Goal: Transaction & Acquisition: Purchase product/service

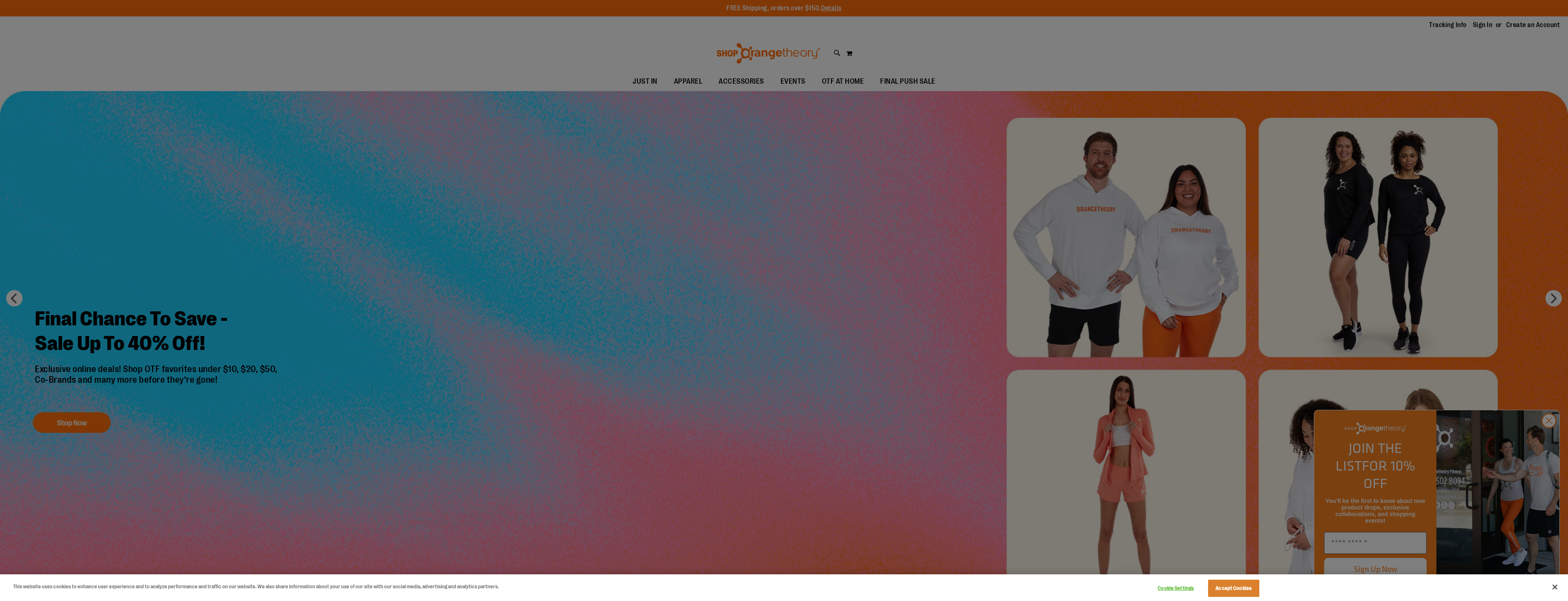
click at [941, 76] on div at bounding box center [784, 300] width 1568 height 601
click at [840, 85] on div at bounding box center [784, 300] width 1568 height 601
click at [1549, 442] on div at bounding box center [784, 300] width 1568 height 601
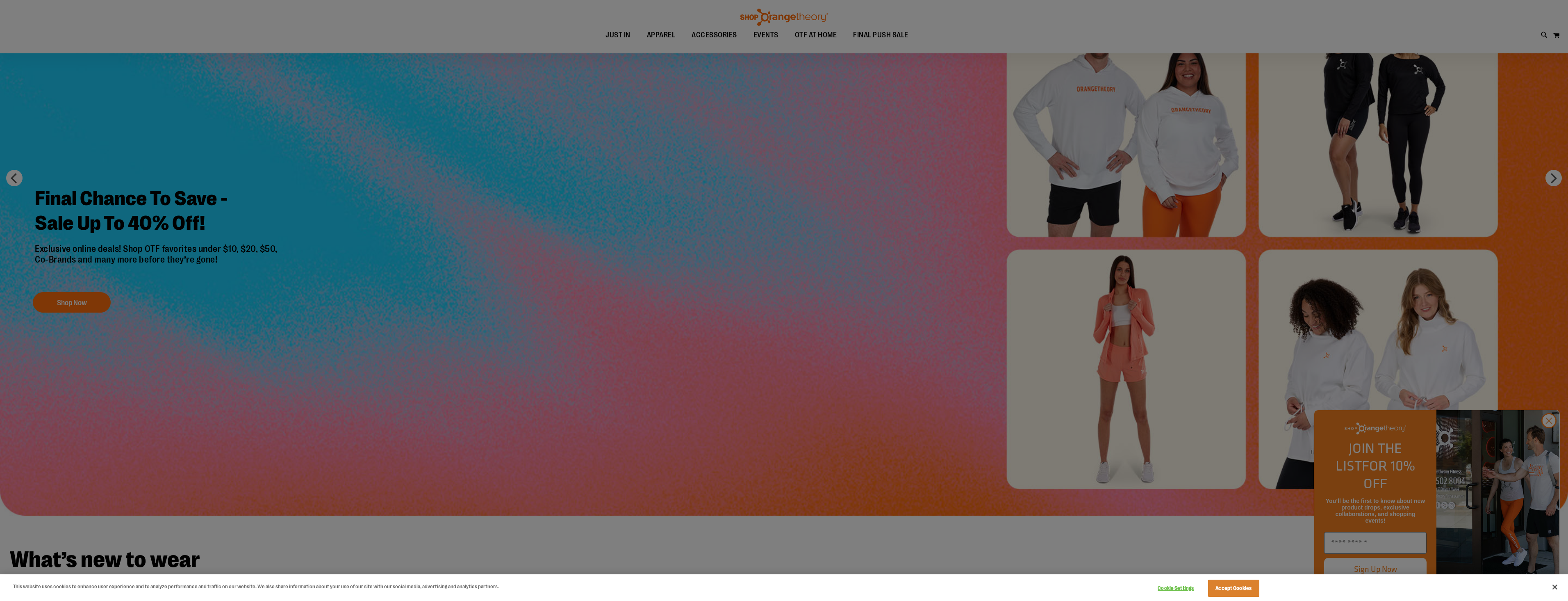
scroll to position [123, 0]
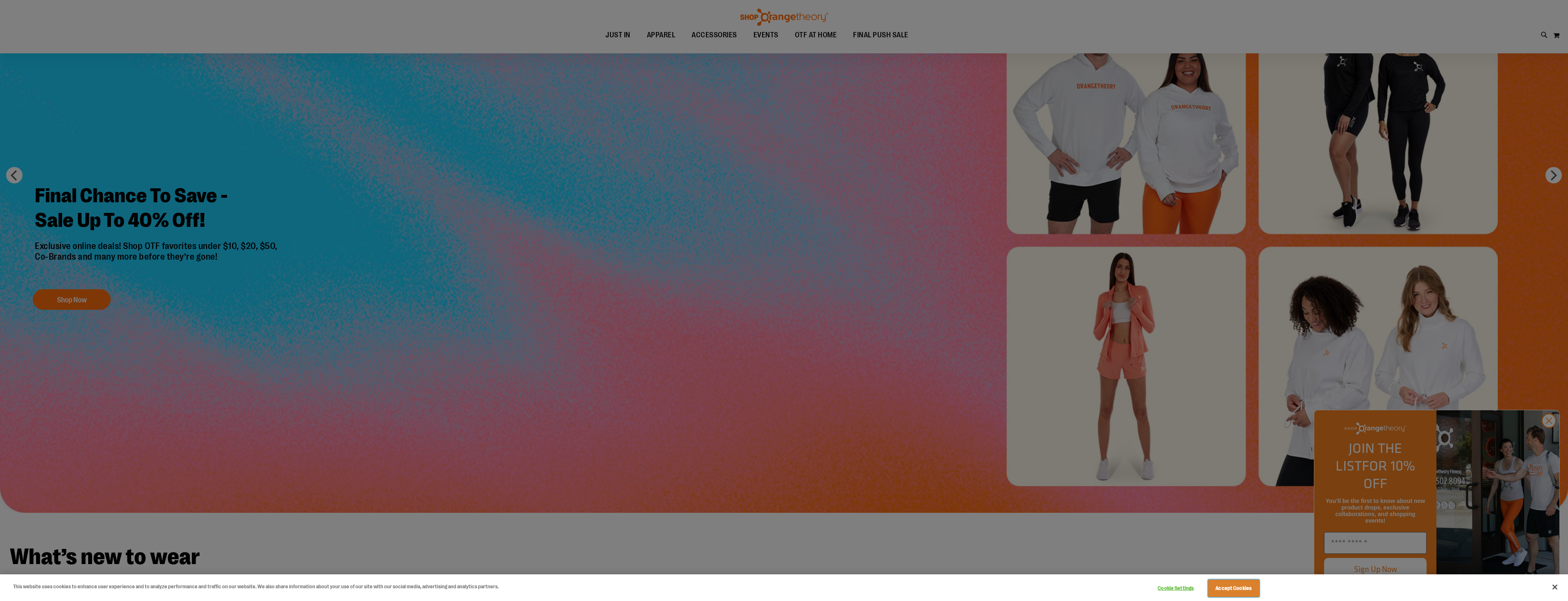
click at [1246, 590] on button "Accept Cookies" at bounding box center [1234, 588] width 51 height 17
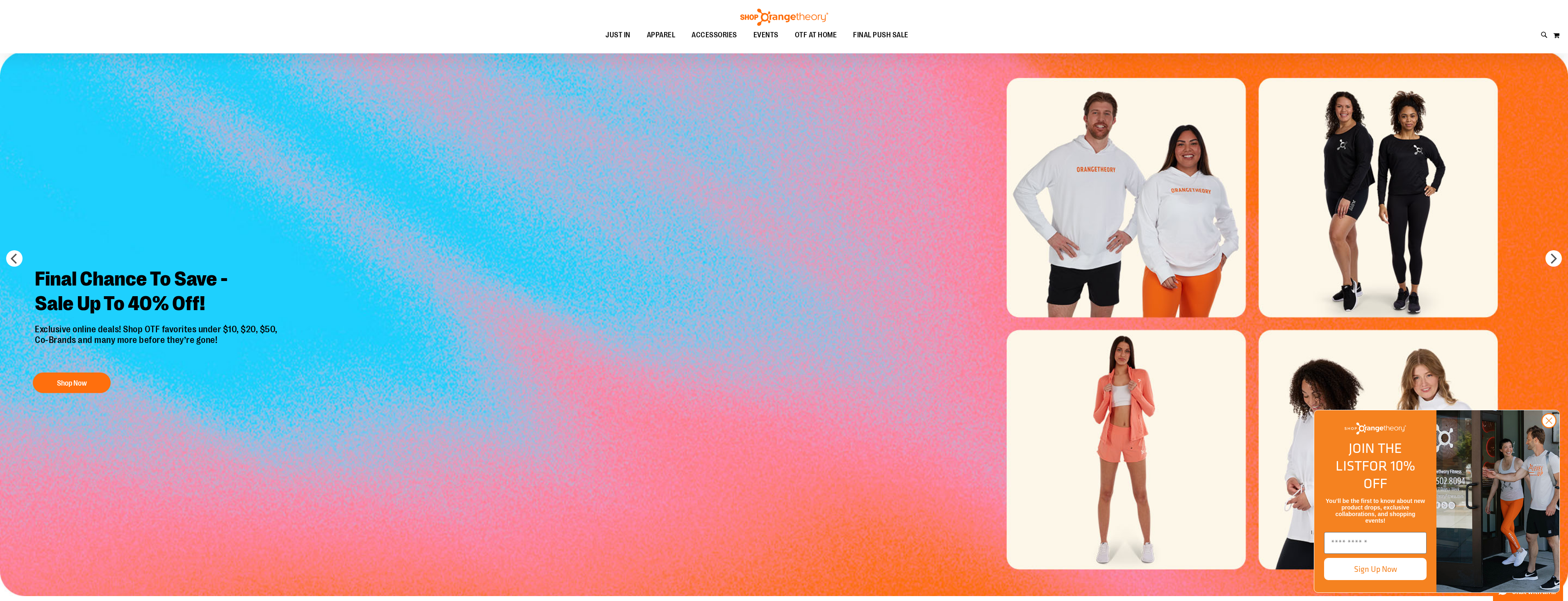
scroll to position [0, 0]
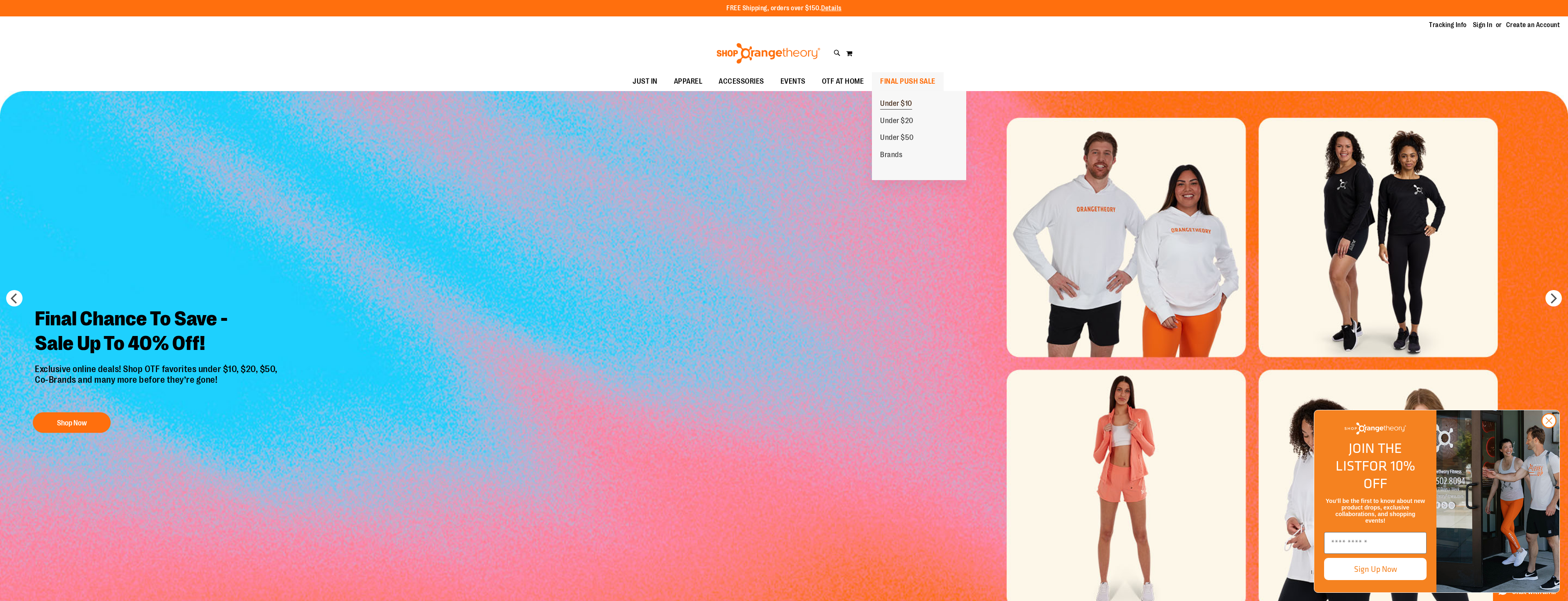
click at [879, 101] on link "Under $10" at bounding box center [896, 103] width 48 height 17
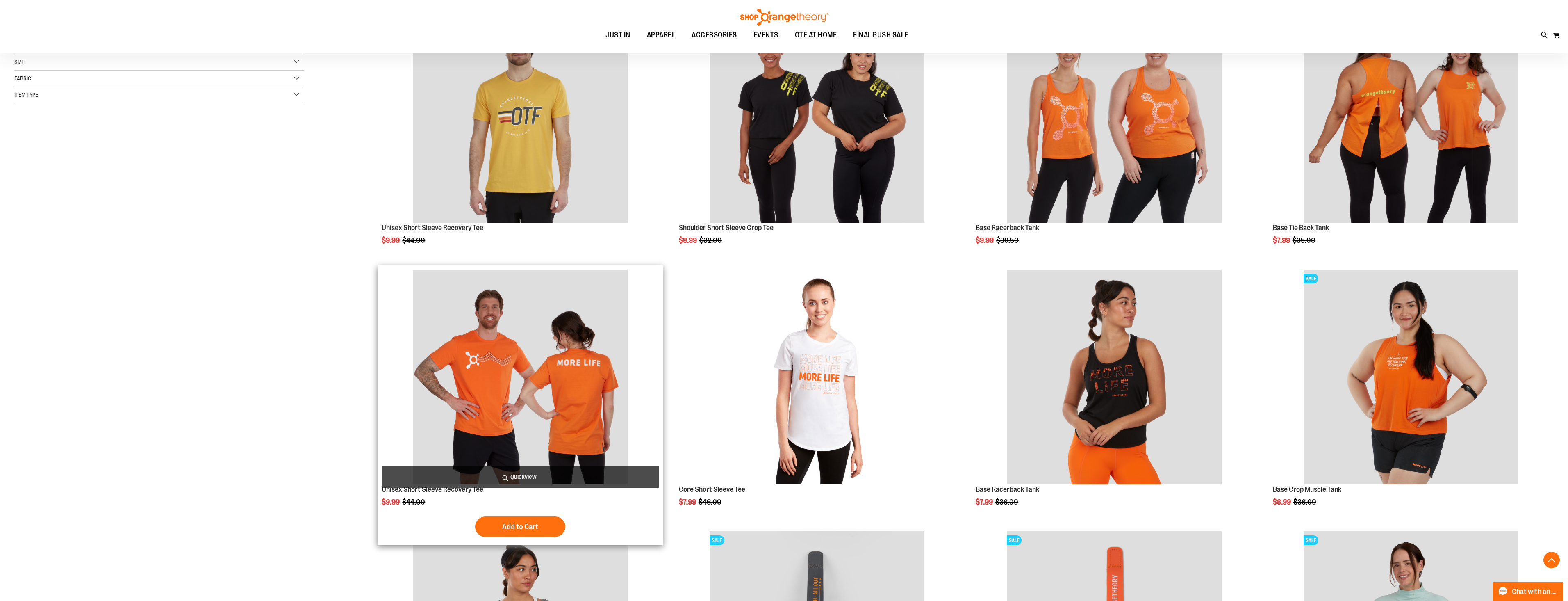
scroll to position [164, 0]
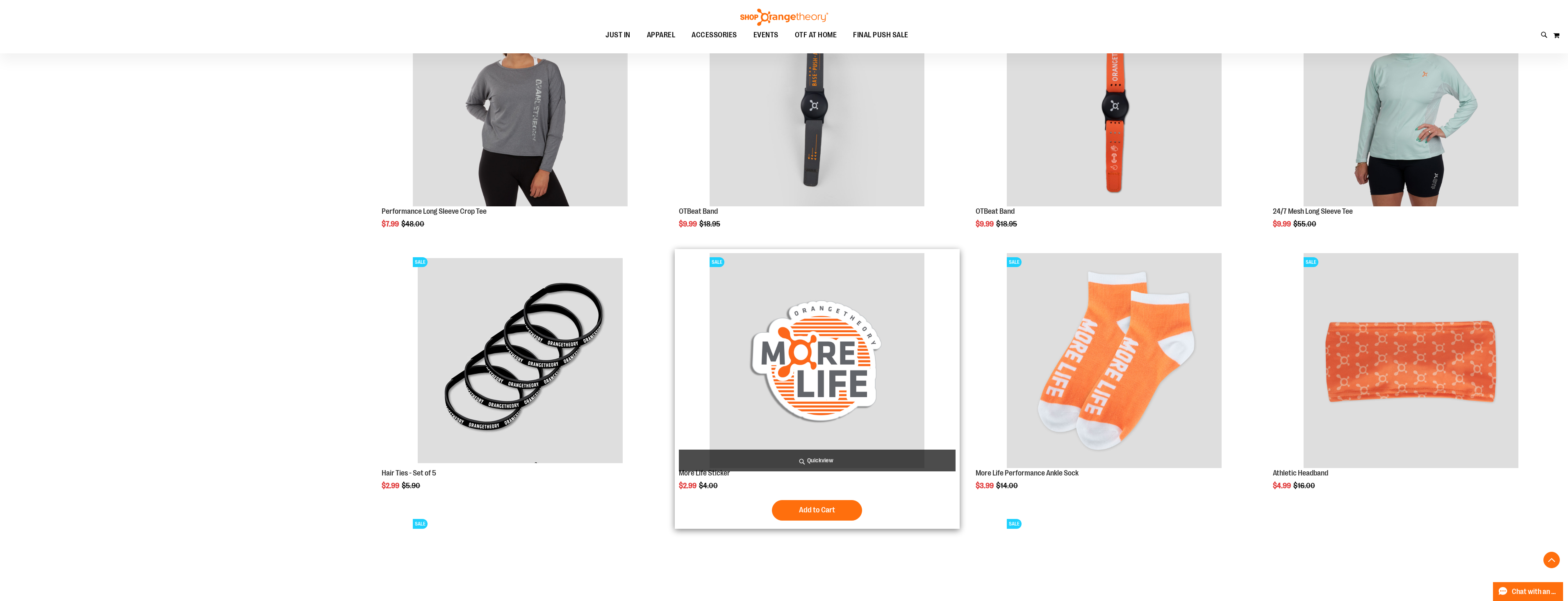
scroll to position [697, 0]
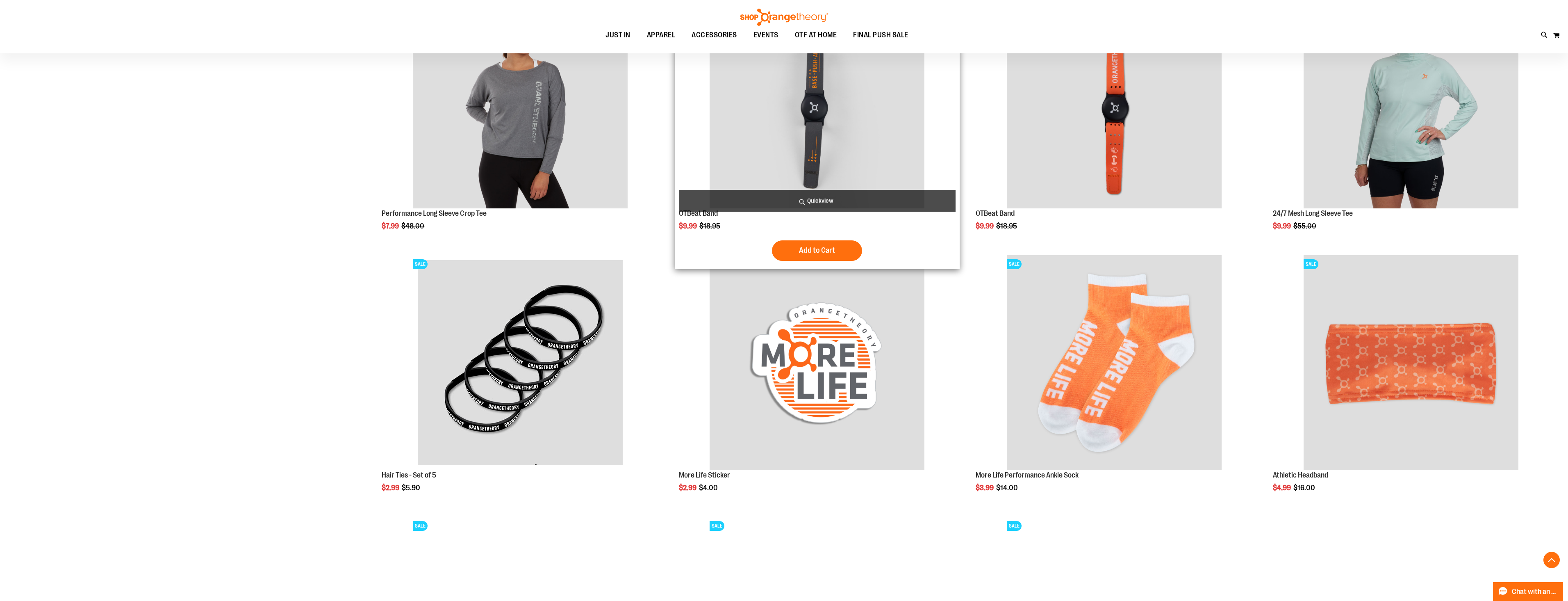
click at [828, 156] on img "product" at bounding box center [817, 101] width 215 height 215
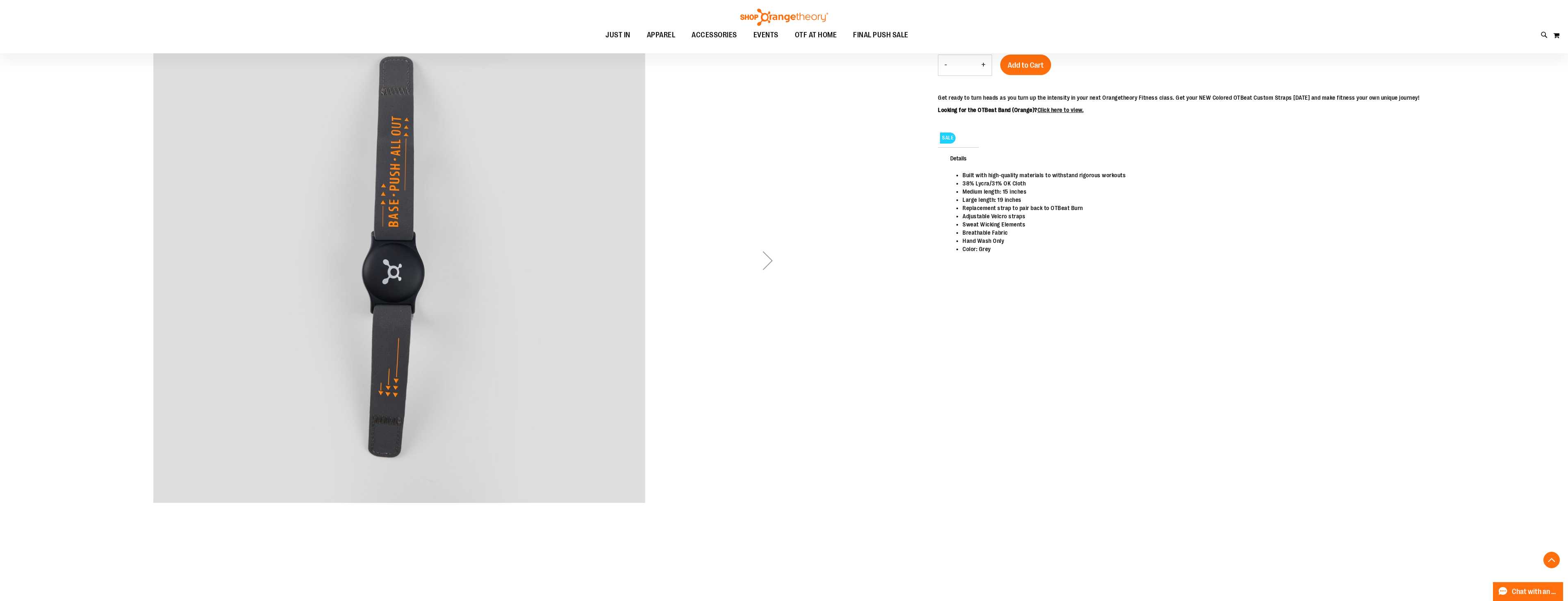
scroll to position [246, 0]
click at [759, 268] on div "Next" at bounding box center [768, 259] width 33 height 33
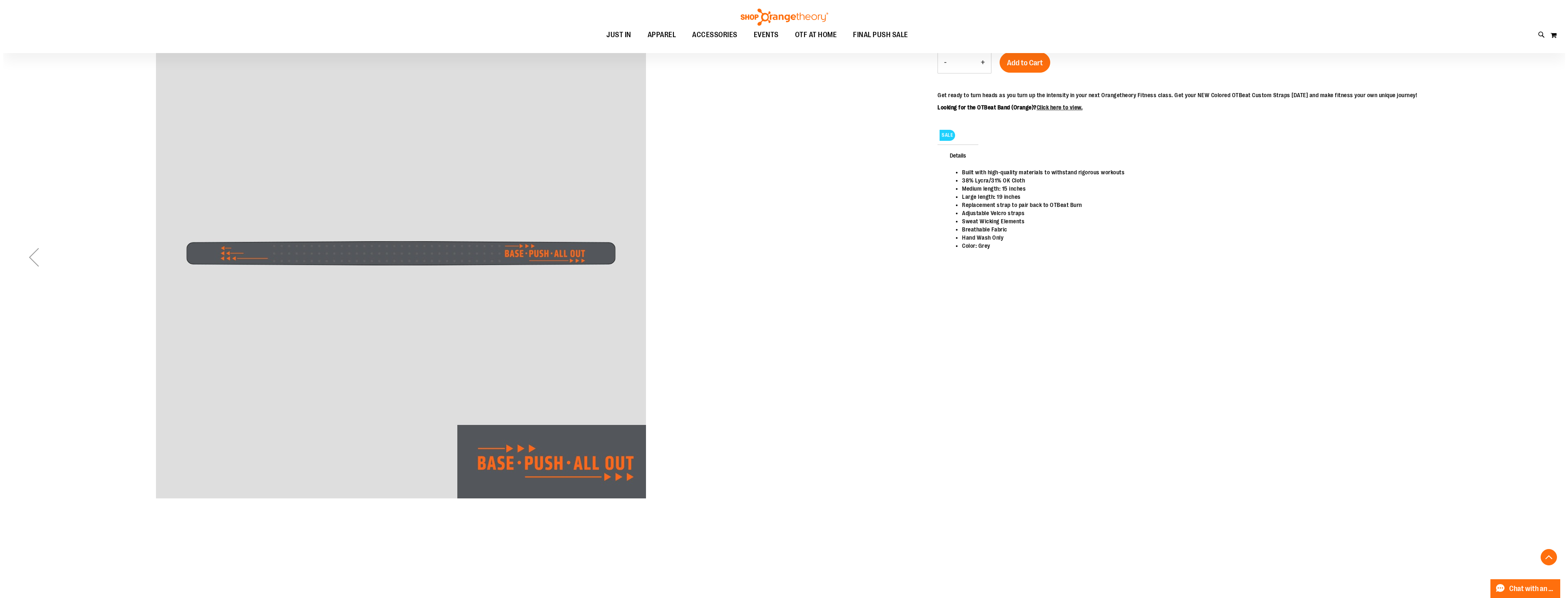
scroll to position [0, 0]
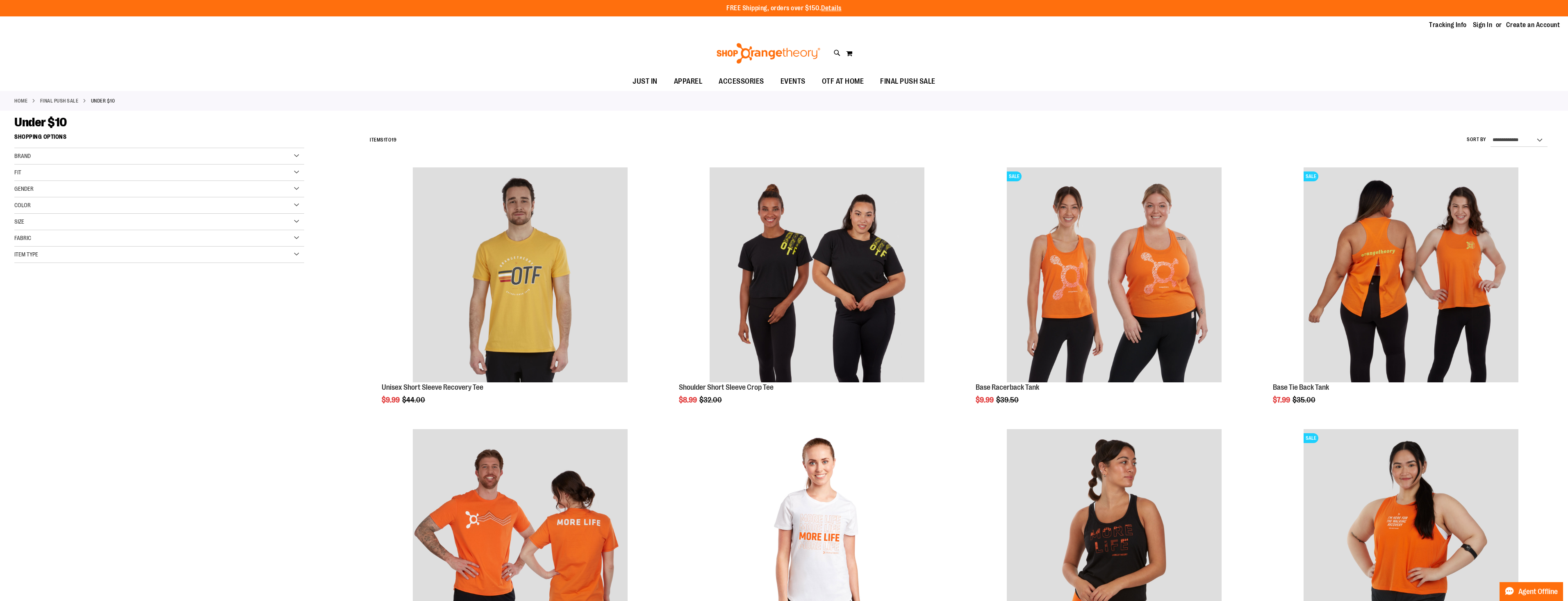
scroll to position [545, 0]
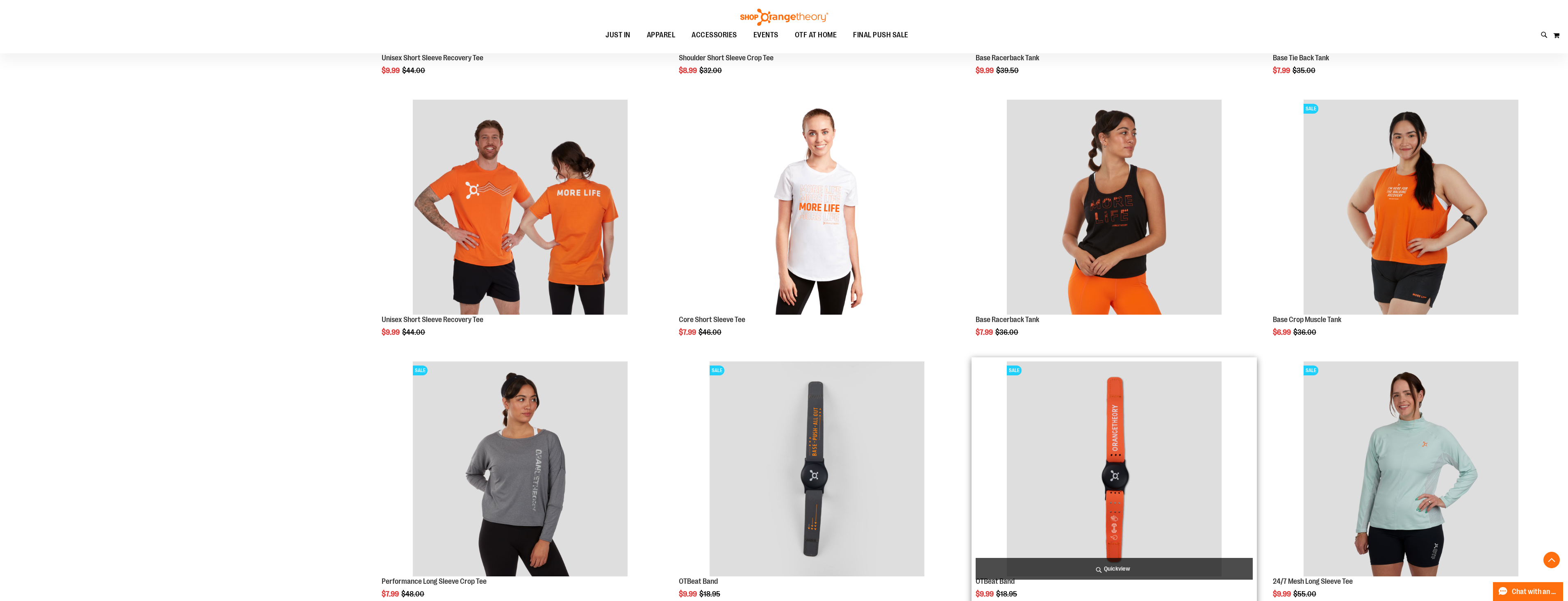
scroll to position [299, 0]
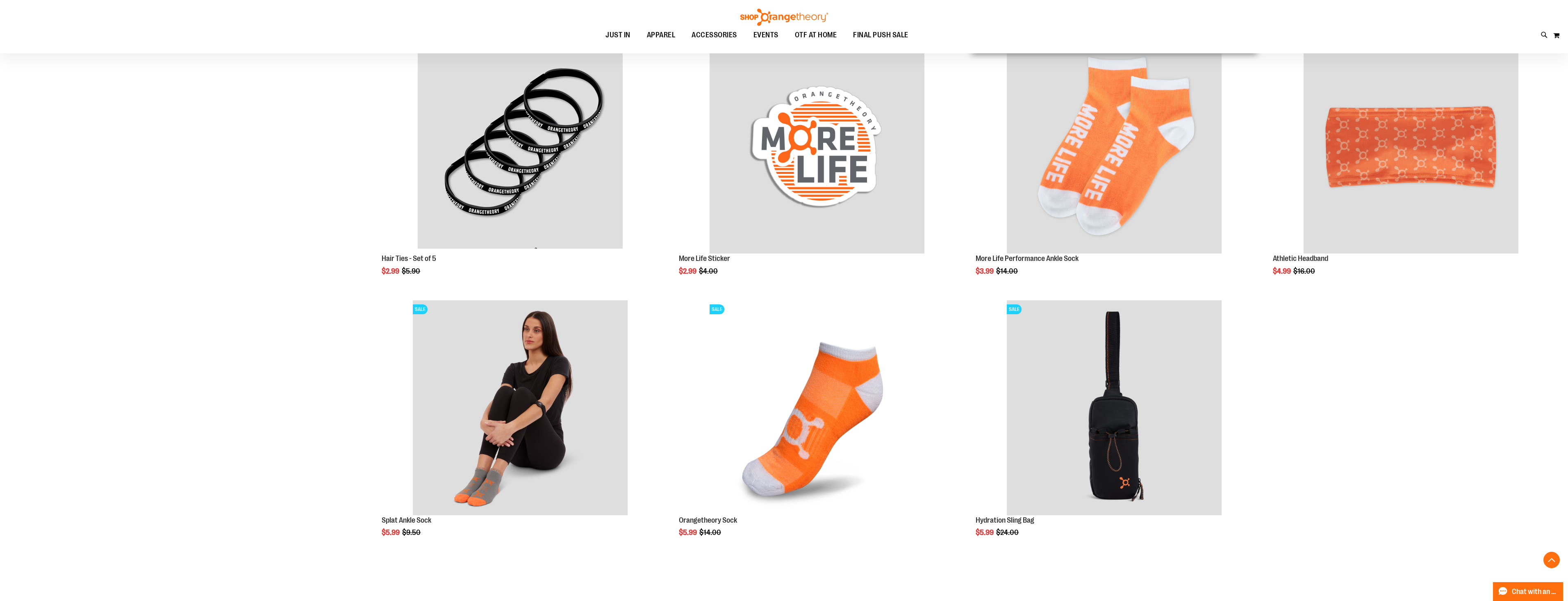
scroll to position [914, 0]
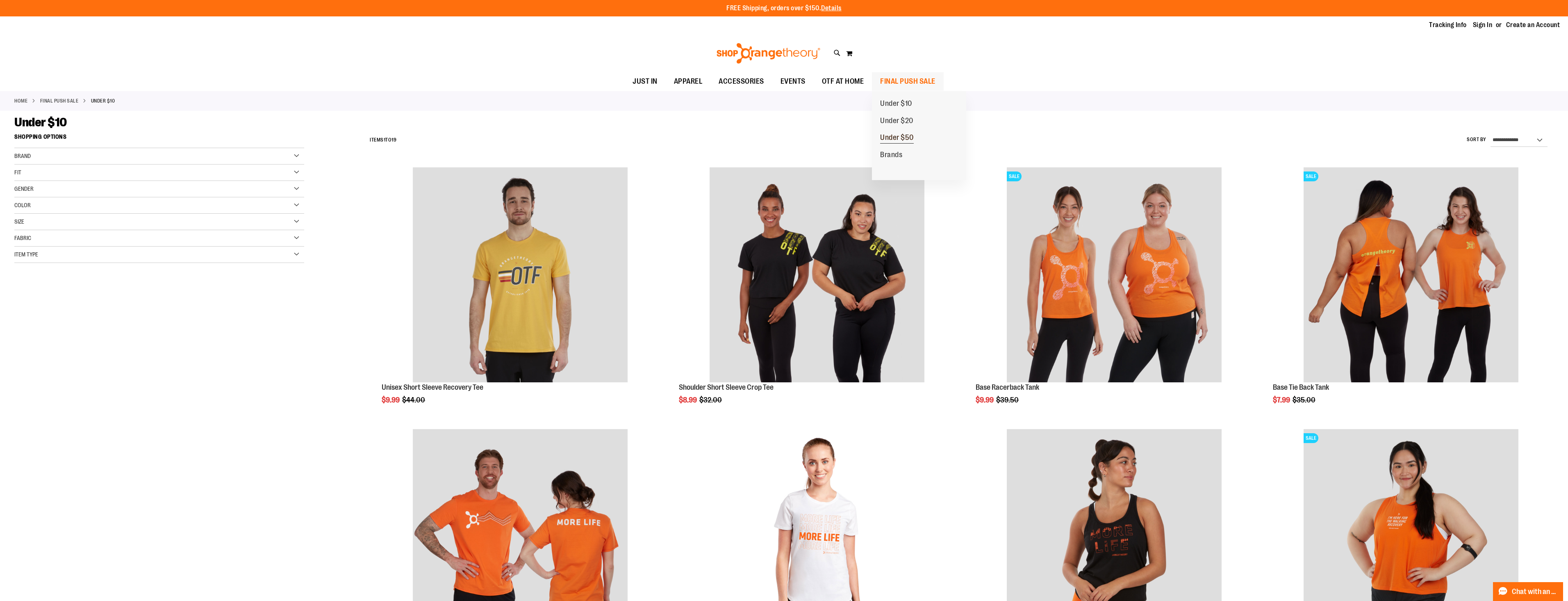
click at [905, 142] on span "Under $50" at bounding box center [896, 138] width 34 height 10
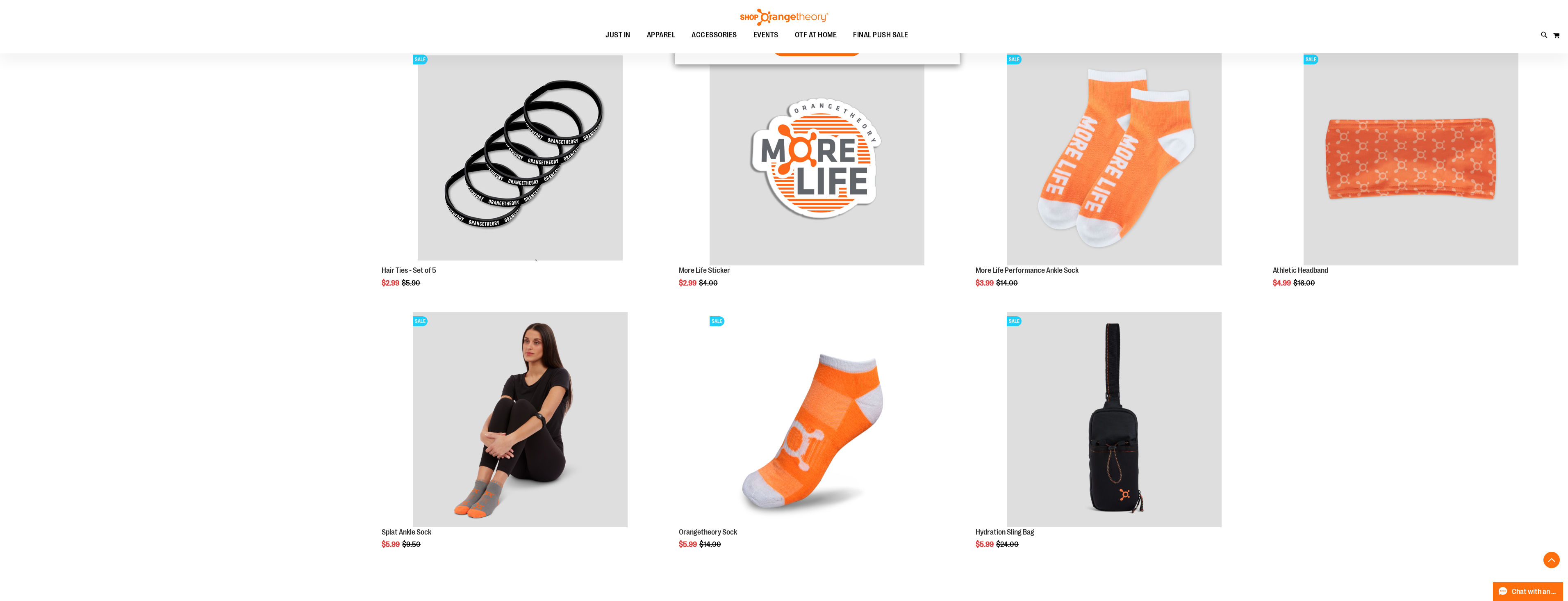
scroll to position [902, 0]
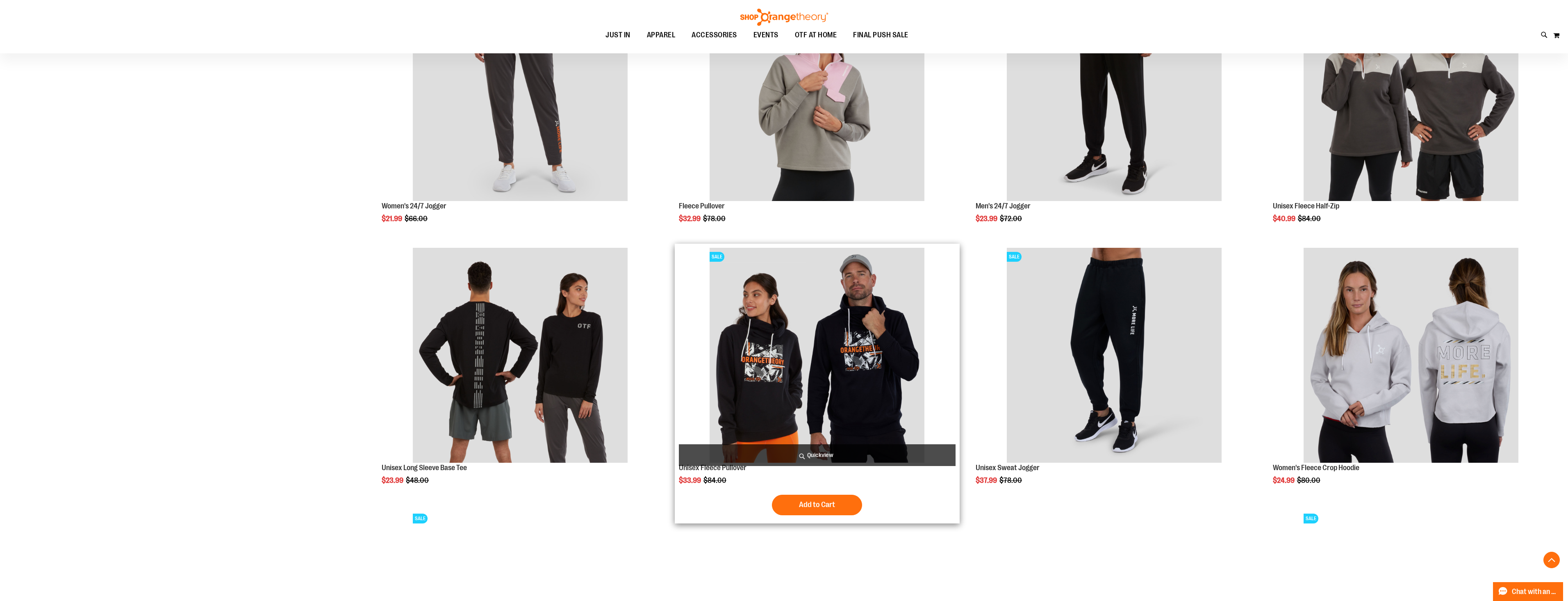
scroll to position [626, 0]
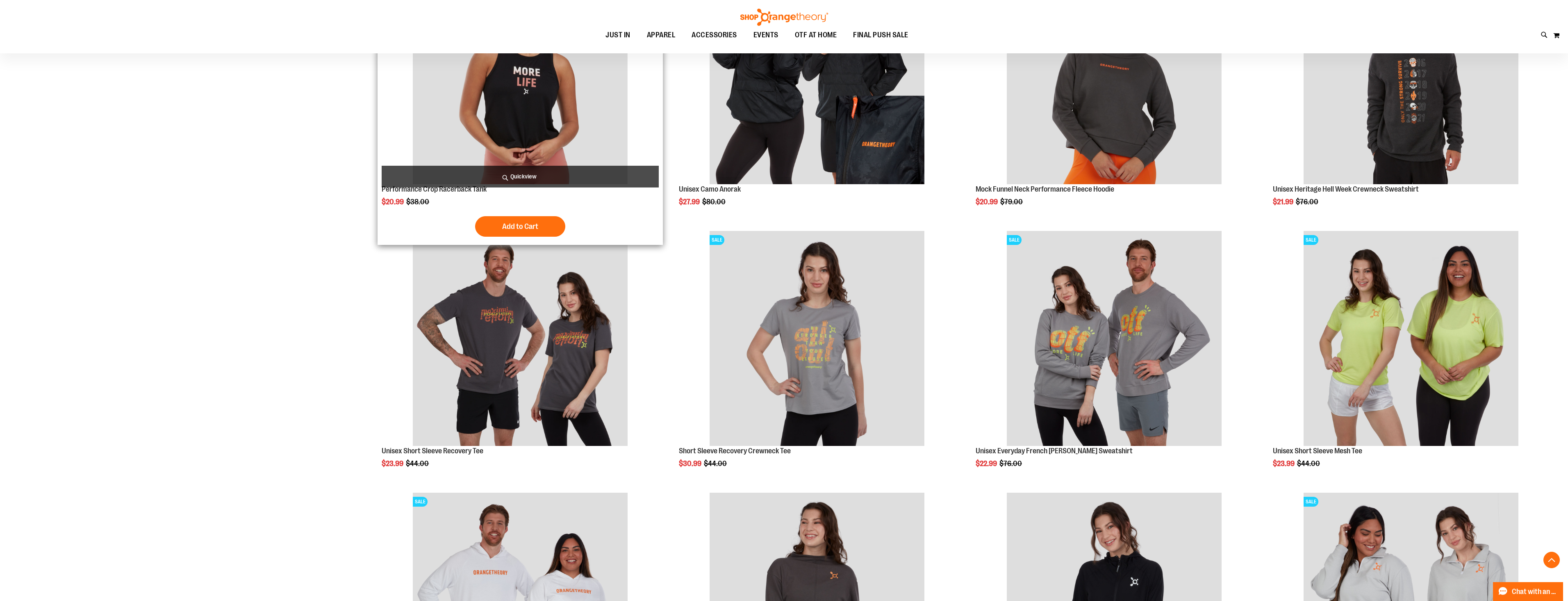
scroll to position [1219, 0]
